Goal: Navigation & Orientation: Understand site structure

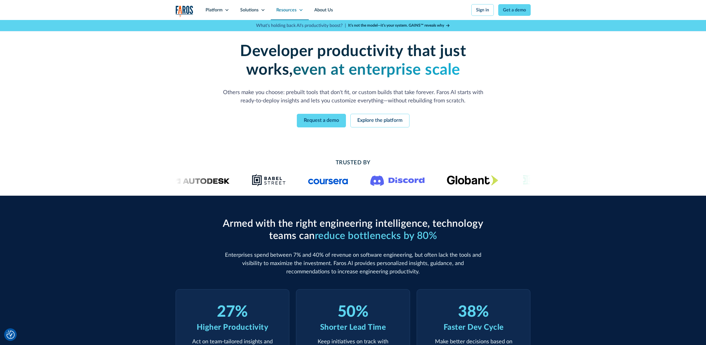
click at [299, 8] on icon at bounding box center [301, 10] width 4 height 4
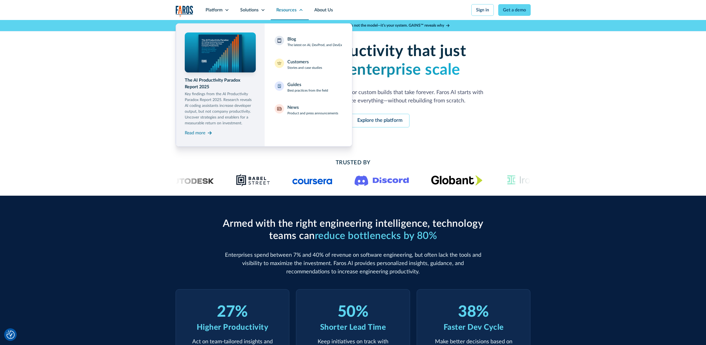
click at [299, 8] on icon at bounding box center [301, 10] width 4 height 4
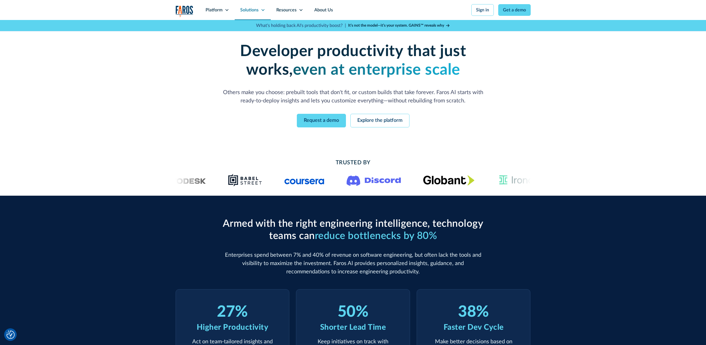
click at [251, 10] on div "Solutions" at bounding box center [249, 10] width 18 height 7
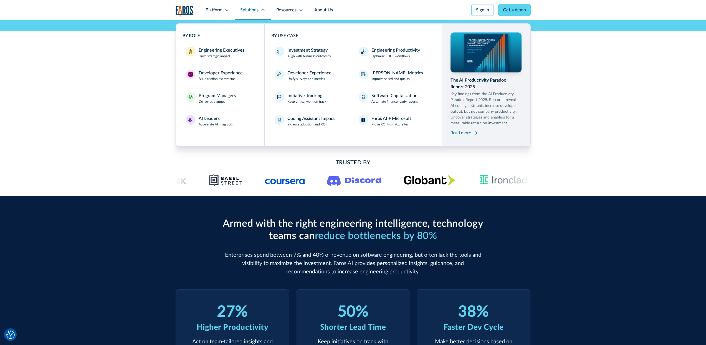
click at [251, 10] on div "Solutions" at bounding box center [249, 10] width 18 height 7
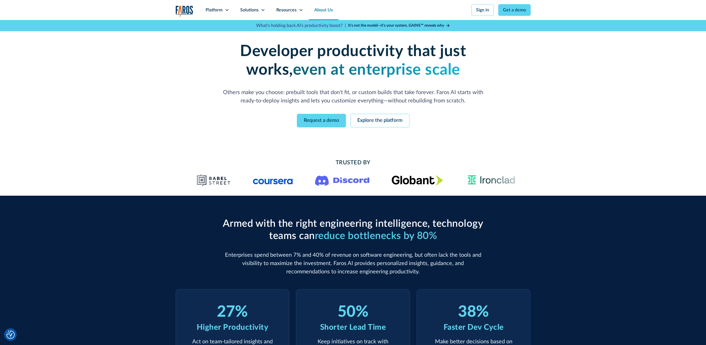
click at [323, 11] on link "About Us" at bounding box center [324, 10] width 30 height 20
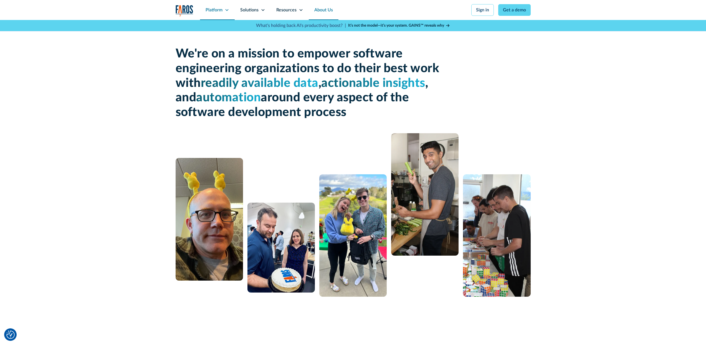
click at [218, 8] on div "Platform" at bounding box center [213, 10] width 17 height 7
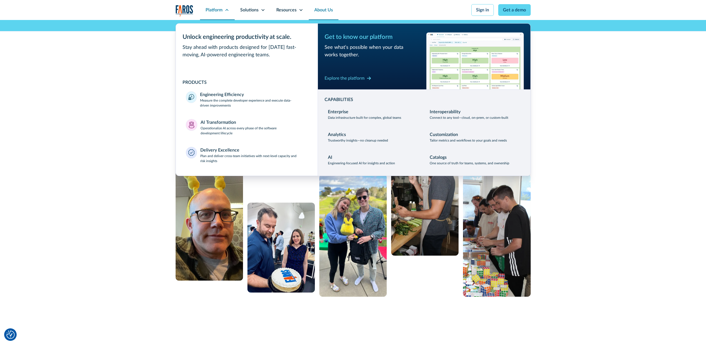
click at [218, 8] on div "Platform" at bounding box center [213, 10] width 17 height 7
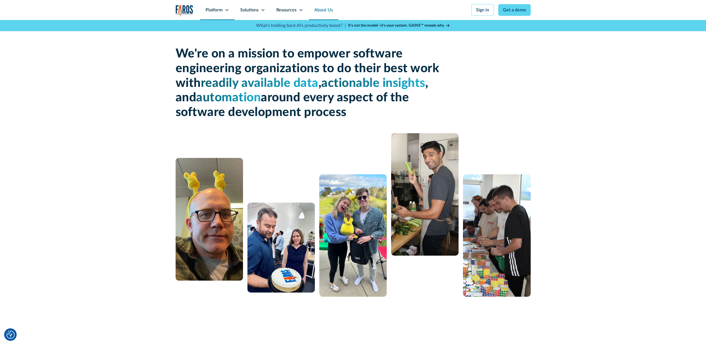
click at [218, 6] on div "Platform" at bounding box center [217, 10] width 35 height 20
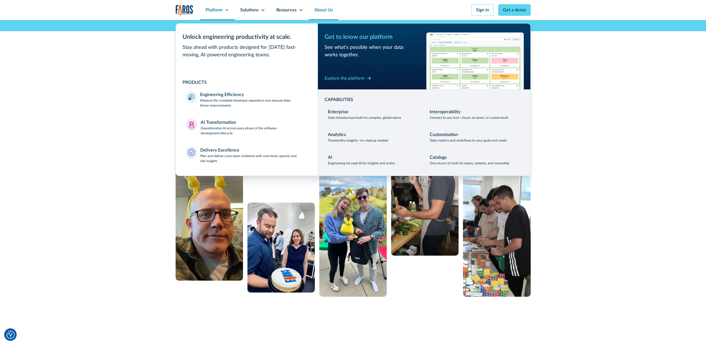
click at [218, 6] on div "Platform" at bounding box center [217, 10] width 35 height 20
